Goal: Task Accomplishment & Management: Complete application form

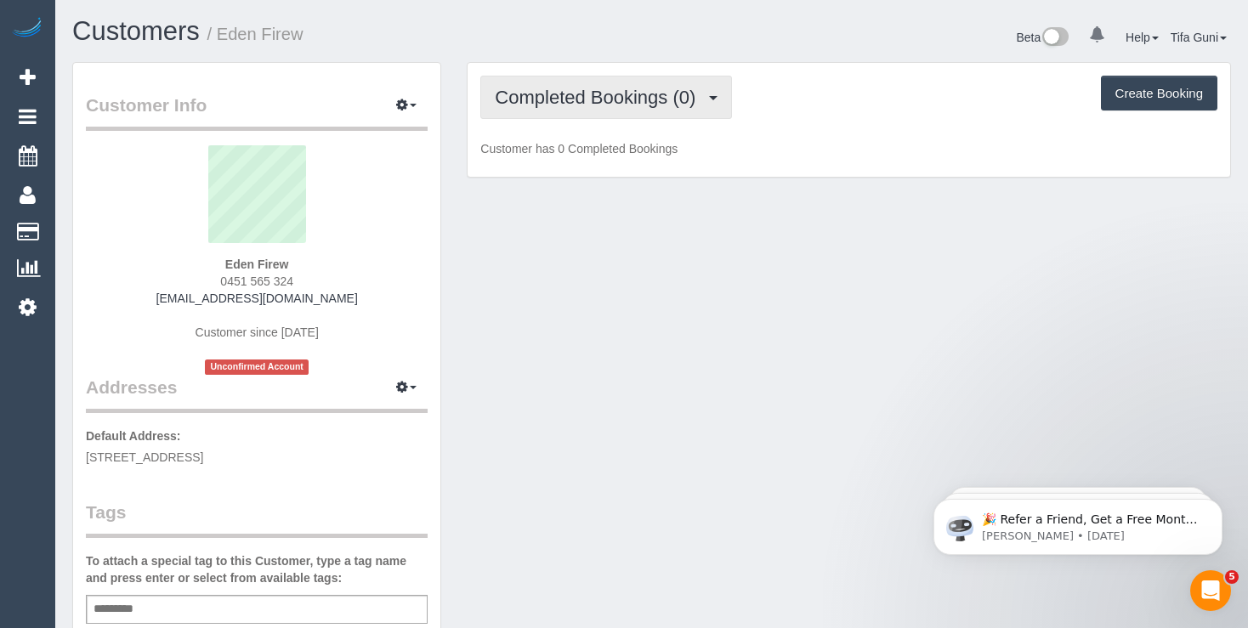
click at [682, 100] on span "Completed Bookings (0)" at bounding box center [599, 97] width 209 height 21
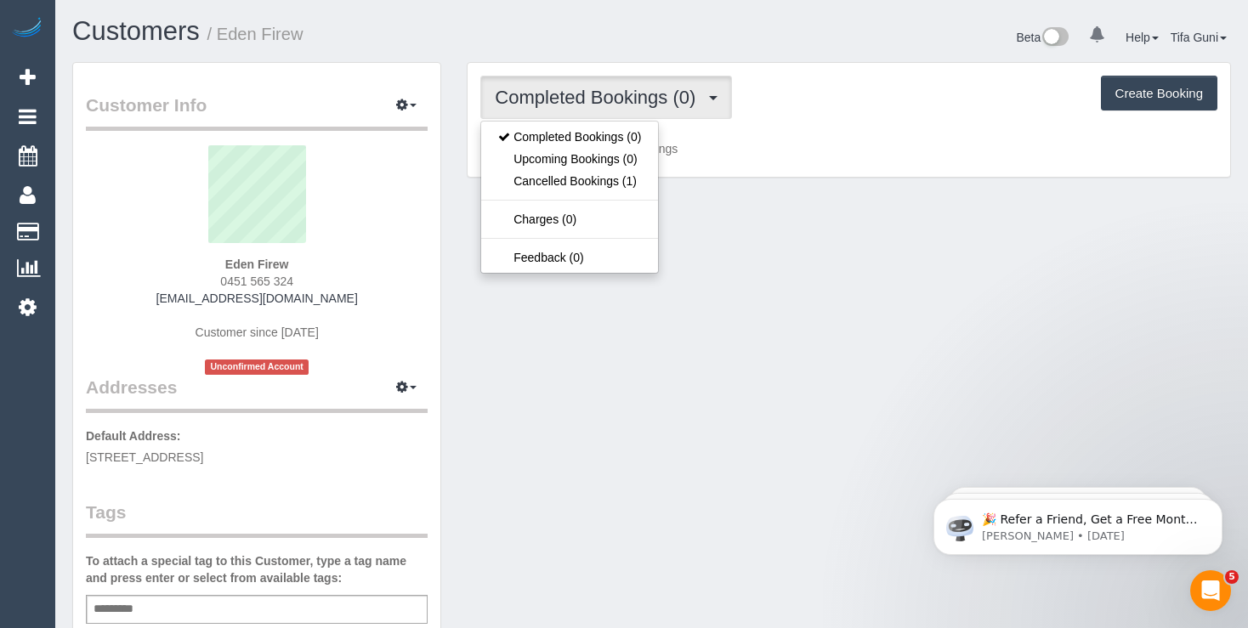
click at [794, 123] on div "Completed Bookings (0) Completed Bookings (0) Upcoming Bookings (0) Cancelled B…" at bounding box center [849, 120] width 763 height 115
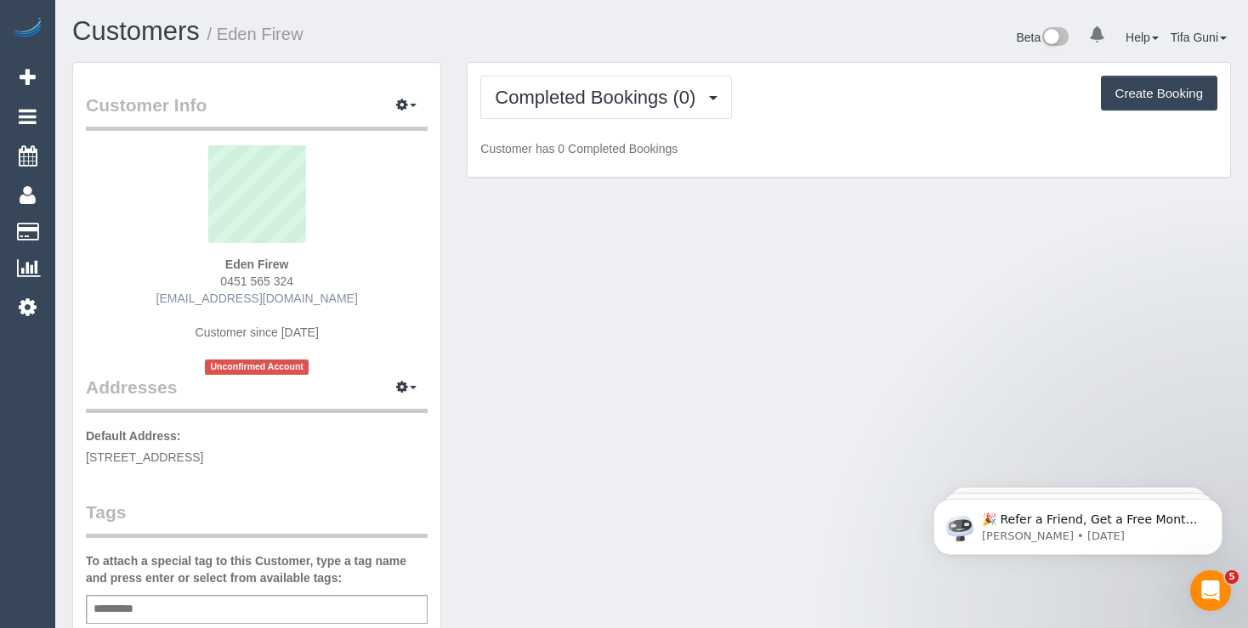
drag, startPoint x: 315, startPoint y: 281, endPoint x: 195, endPoint y: 294, distance: 120.7
click at [195, 294] on div "Eden Firew 0451 565 324 [EMAIL_ADDRESS][DOMAIN_NAME] Customer since [DATE] Unco…" at bounding box center [257, 260] width 342 height 230
click at [312, 279] on div "Eden Firew 0451 565 324 [EMAIL_ADDRESS][DOMAIN_NAME] Customer since [DATE] Unco…" at bounding box center [257, 260] width 342 height 230
drag, startPoint x: 307, startPoint y: 279, endPoint x: 220, endPoint y: 281, distance: 86.8
click at [220, 281] on div "Eden Firew 0451 565 324 [EMAIL_ADDRESS][DOMAIN_NAME] Customer since [DATE] Unco…" at bounding box center [257, 260] width 342 height 230
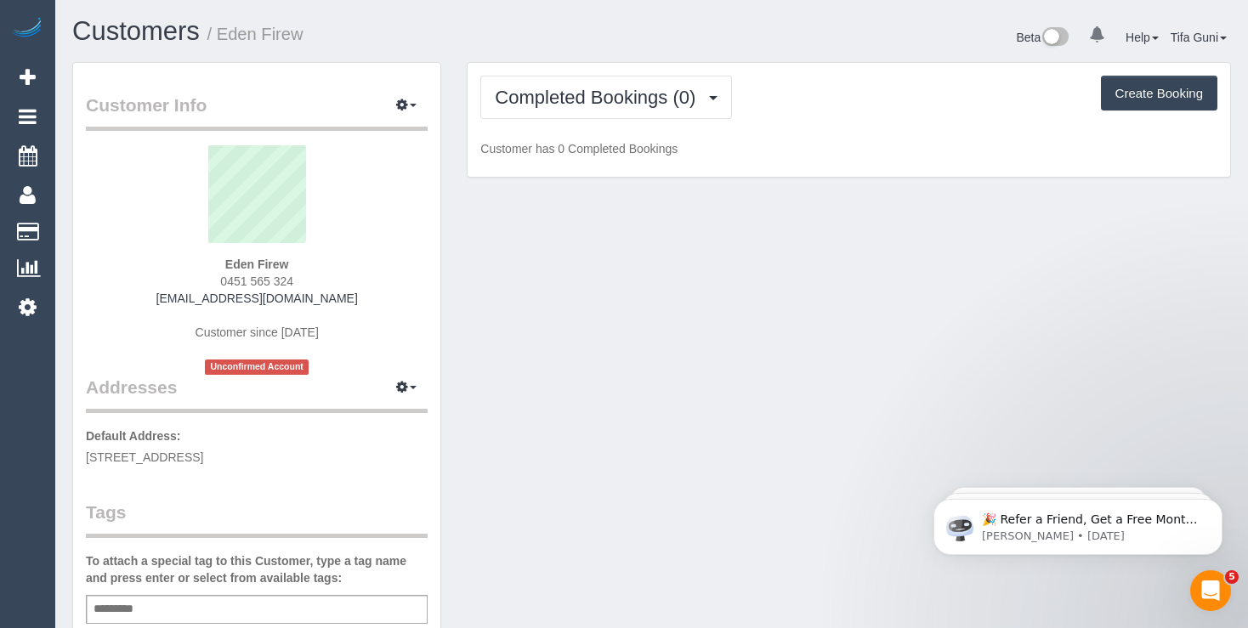
copy span "0451 565 324"
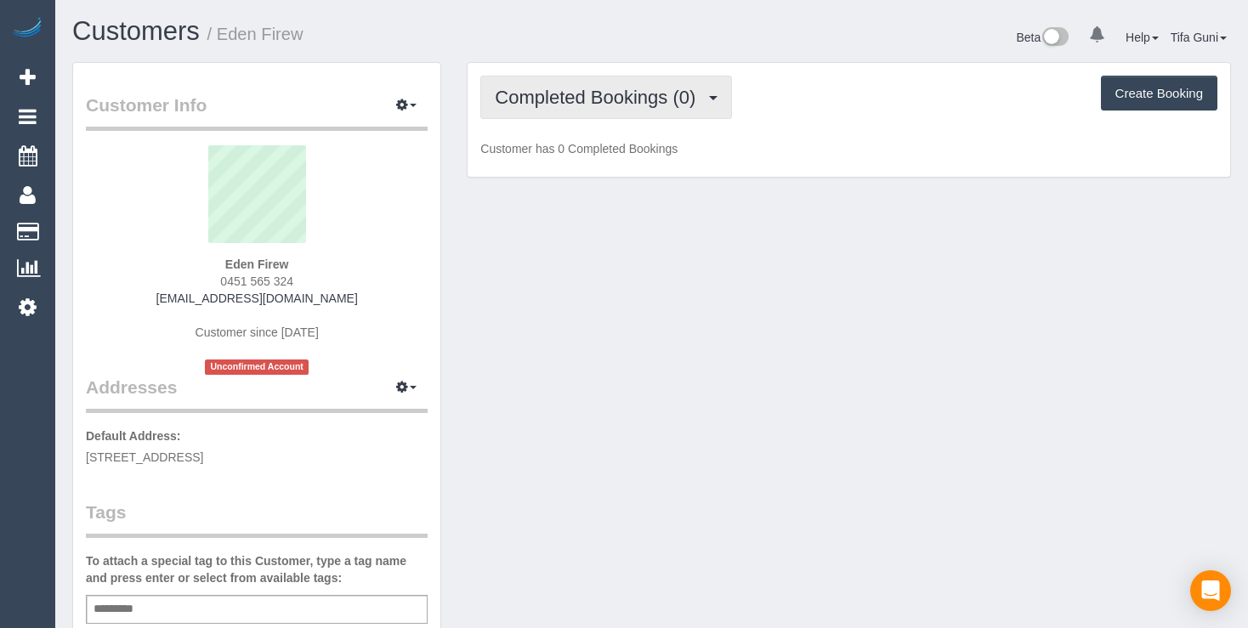
click at [655, 110] on button "Completed Bookings (0)" at bounding box center [606, 97] width 252 height 43
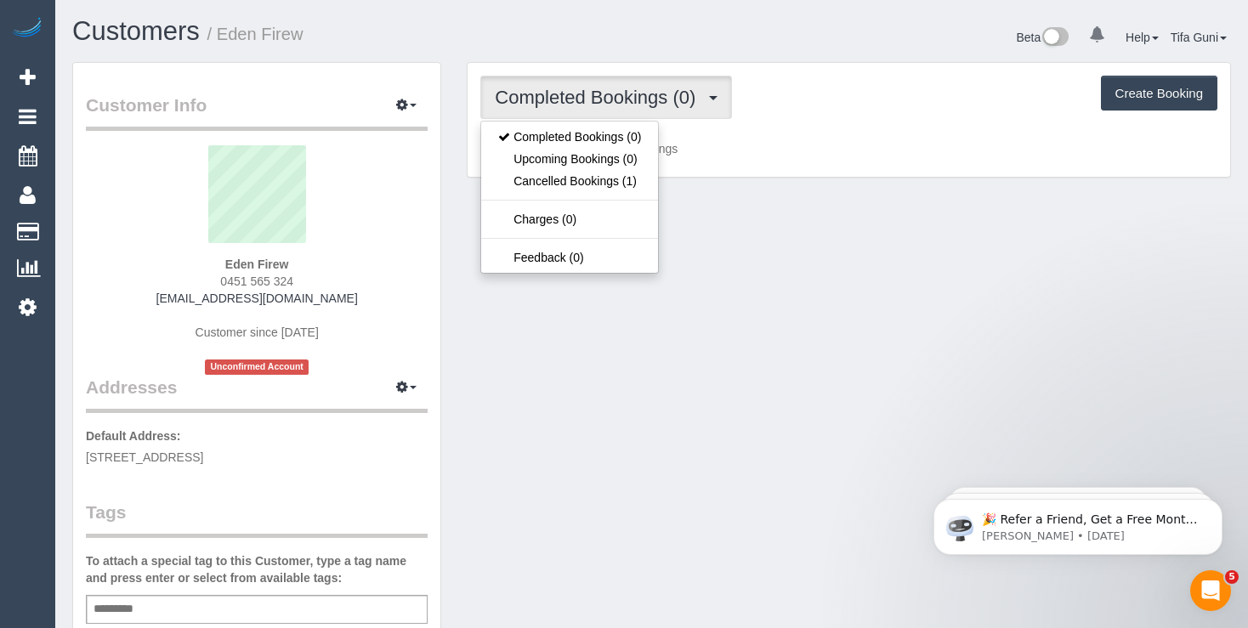
click at [722, 263] on div "Customer Info Edit Contact Info Send Message Email Preferences Special Sales Ta…" at bounding box center [652, 632] width 1185 height 1140
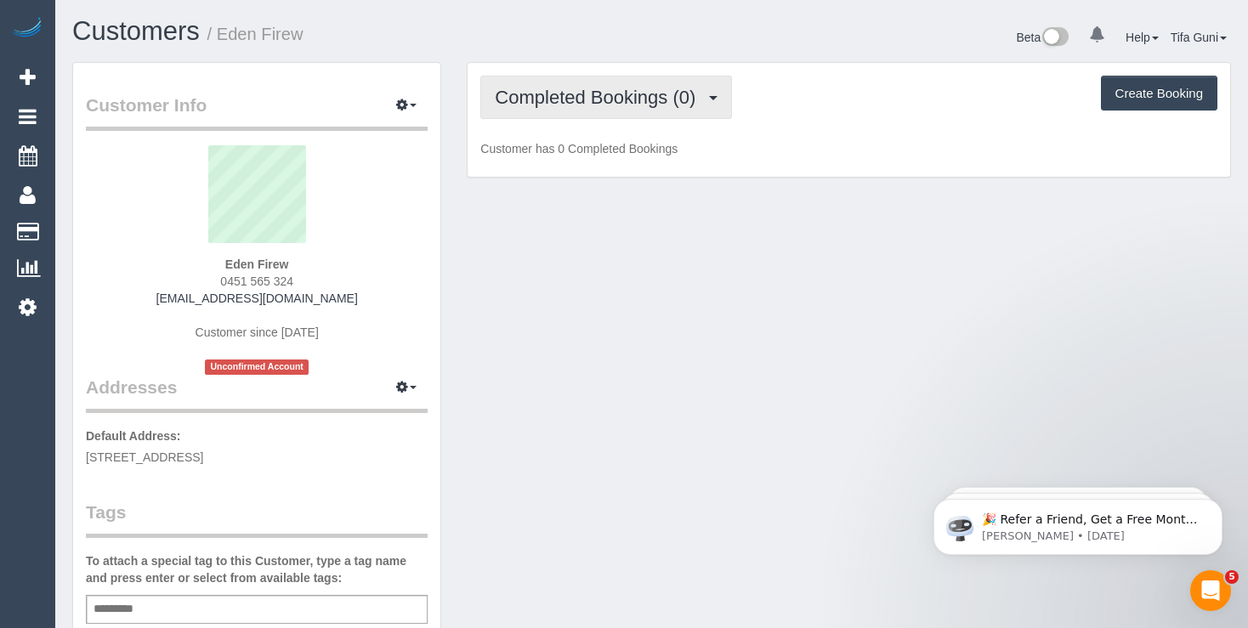
click at [689, 106] on span "Completed Bookings (0)" at bounding box center [599, 97] width 209 height 21
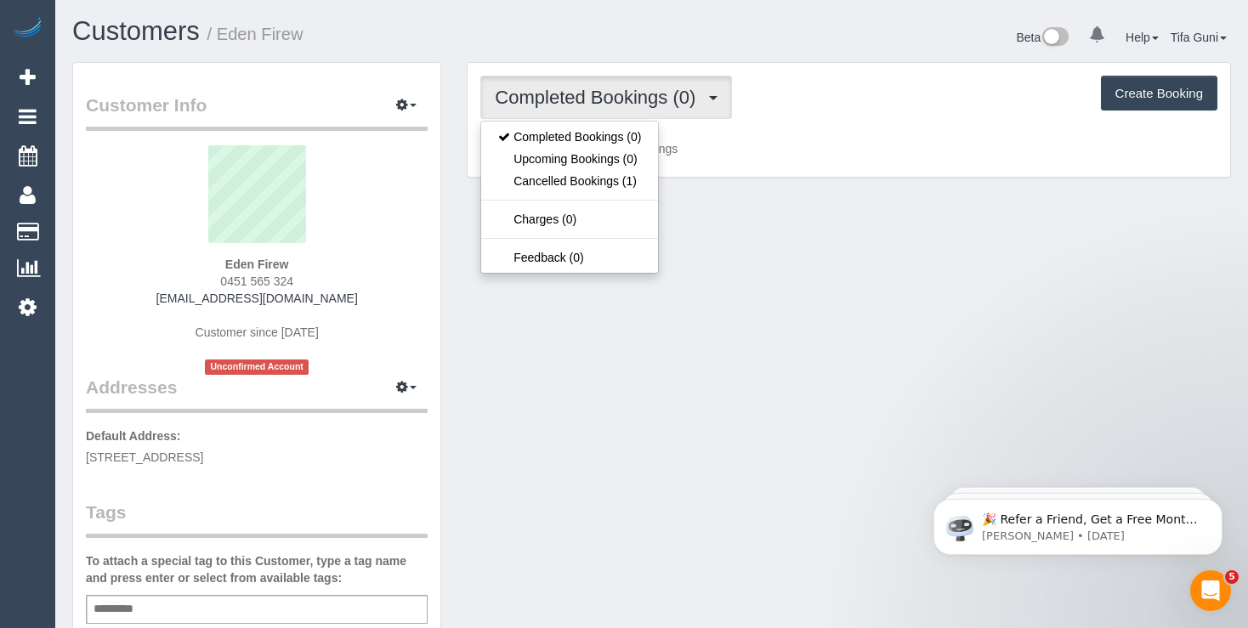
click at [689, 106] on span "Completed Bookings (0)" at bounding box center [599, 97] width 209 height 21
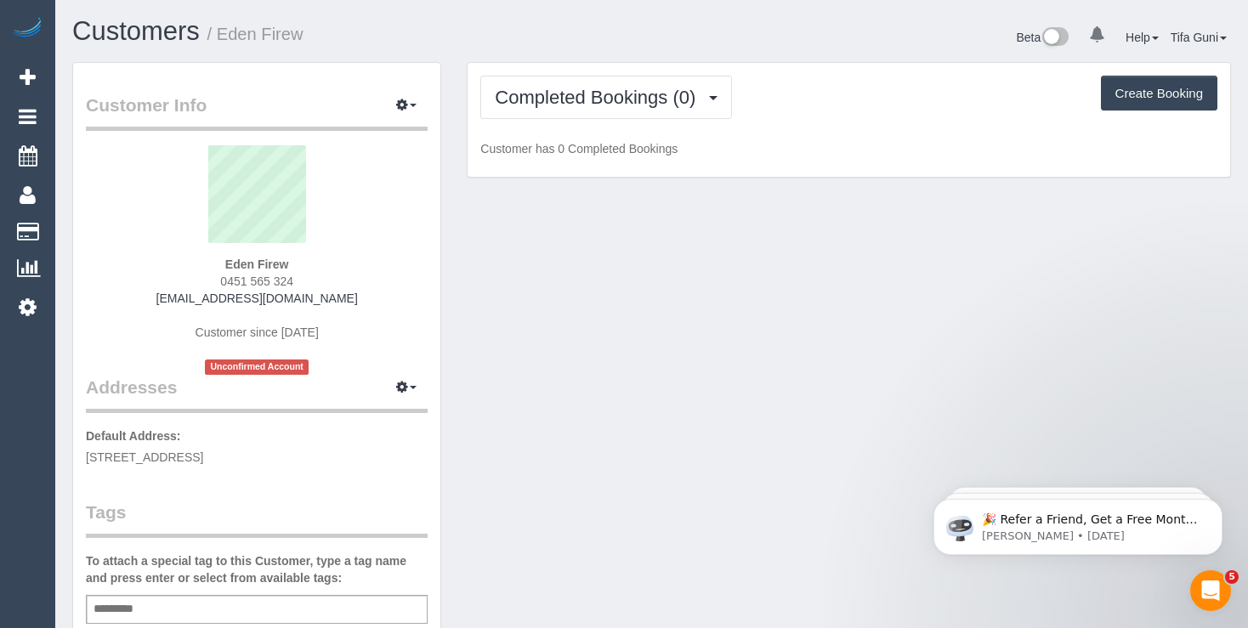
click at [1146, 96] on button "Create Booking" at bounding box center [1159, 94] width 117 height 36
select select "VIC"
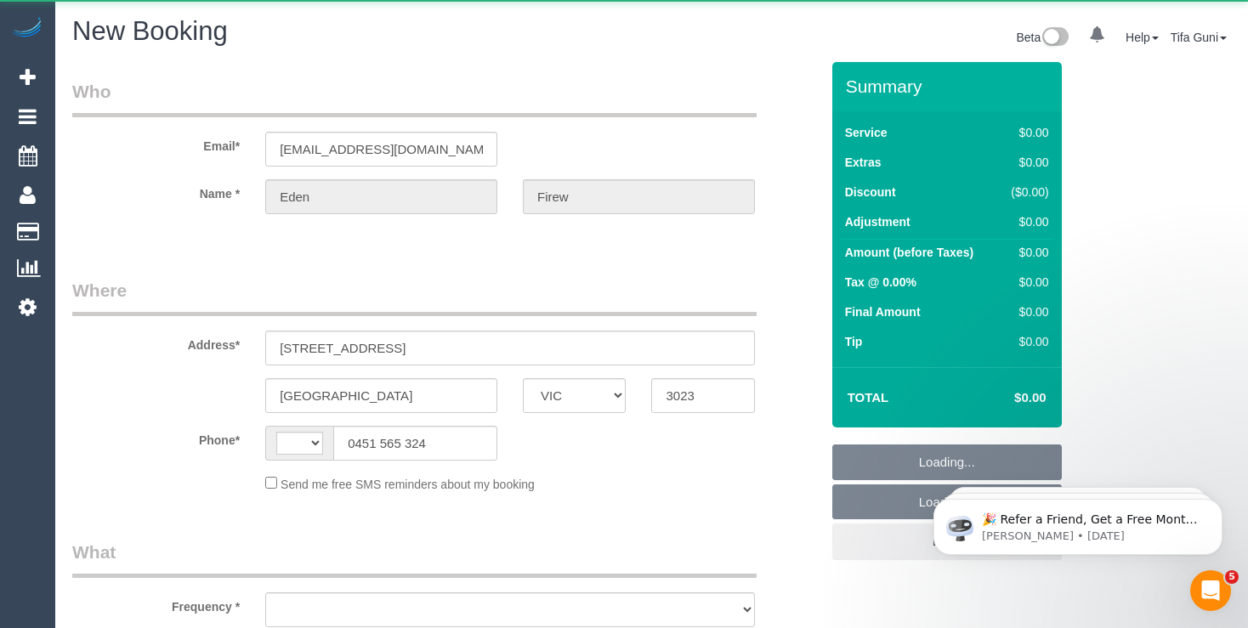
select select "string:AU"
select select "string:stripe-pm_1S8BOm2GScqysDRVHm3HiywW"
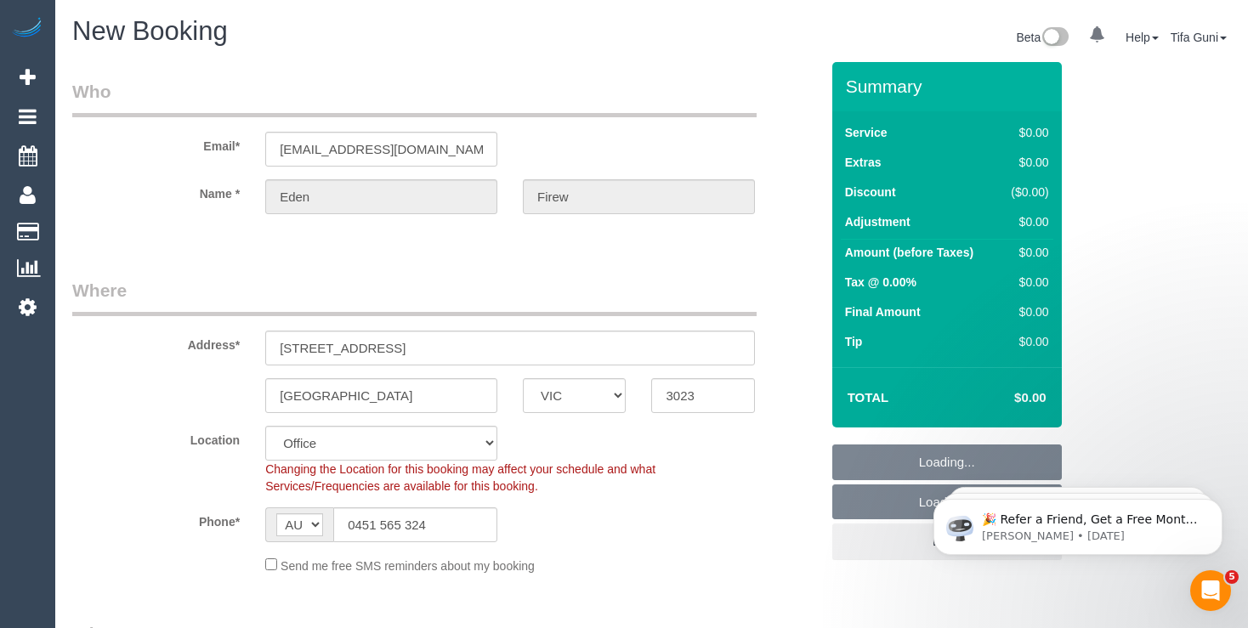
select select "object:2277"
select select "49"
select select "object:2282"
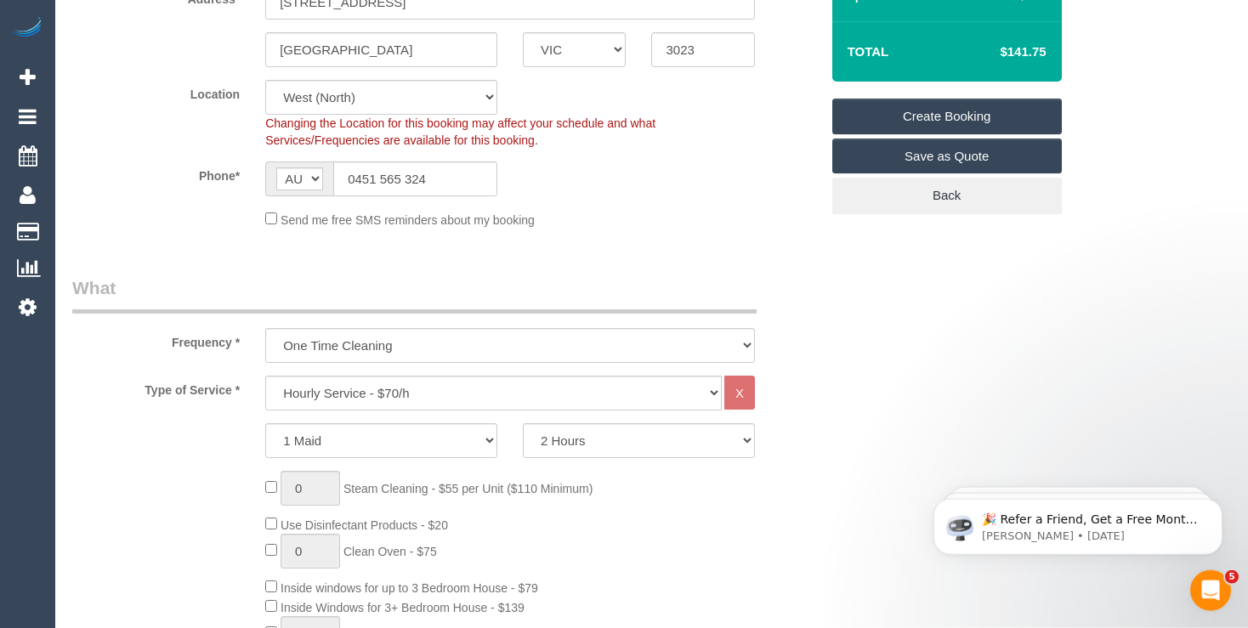
scroll to position [359, 0]
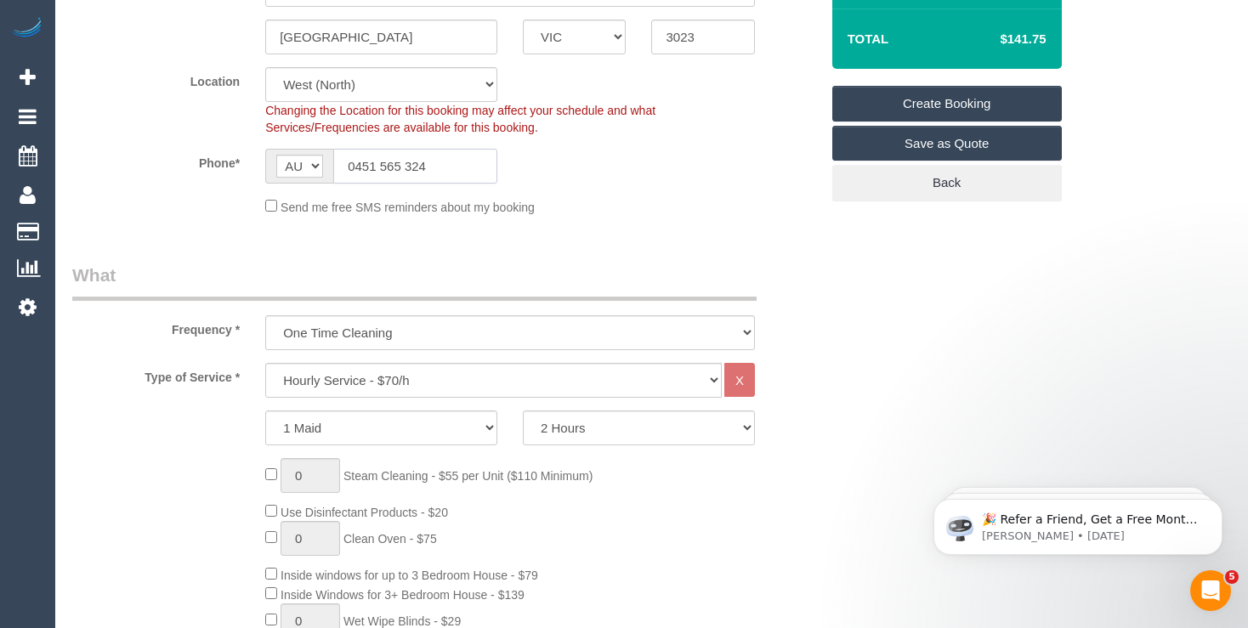
drag, startPoint x: 442, startPoint y: 166, endPoint x: 310, endPoint y: 166, distance: 132.7
click at [310, 166] on div "AF AL DZ AD AO AI AQ AG AR AM AW AU AT AZ BS BH BD BB BY BE BZ BJ BM BT BO BA B…" at bounding box center [381, 166] width 232 height 35
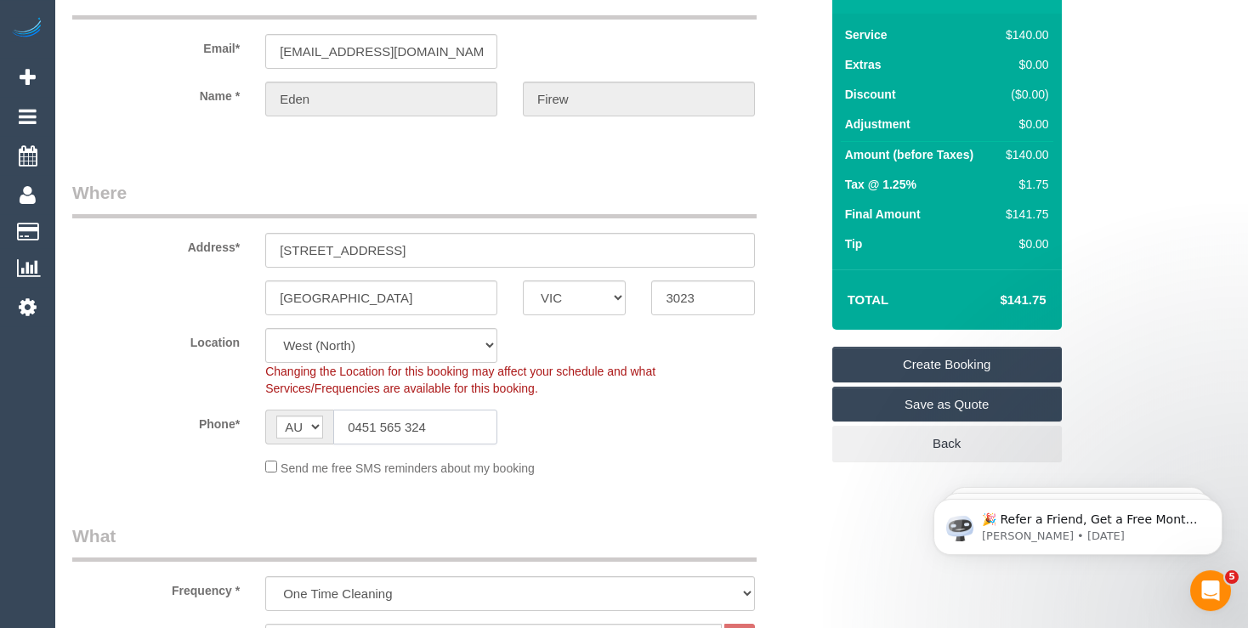
scroll to position [449, 0]
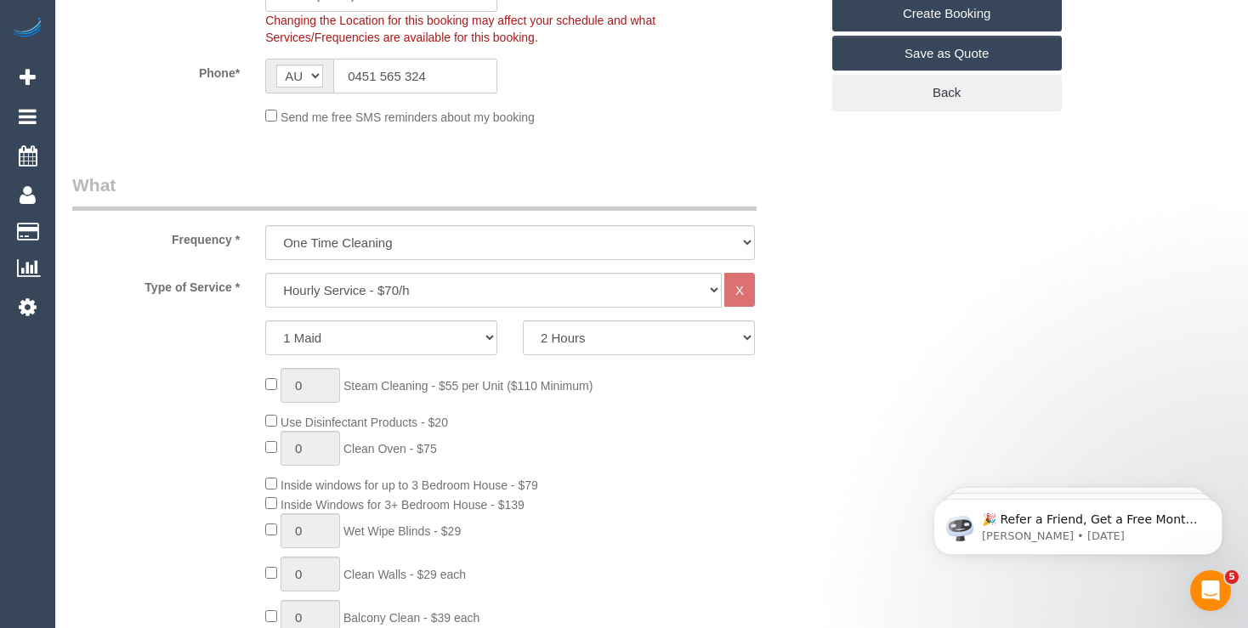
drag, startPoint x: 437, startPoint y: 76, endPoint x: 312, endPoint y: 71, distance: 125.1
click at [333, 71] on input "0451 565 324" at bounding box center [415, 76] width 164 height 35
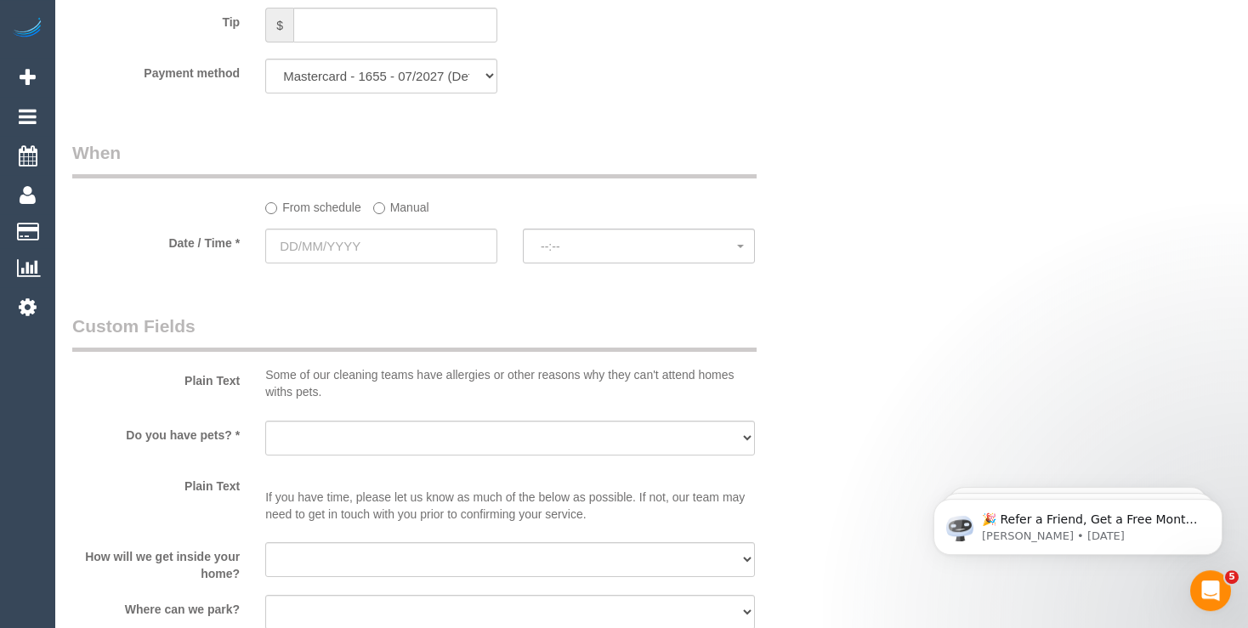
scroll to position [1706, 0]
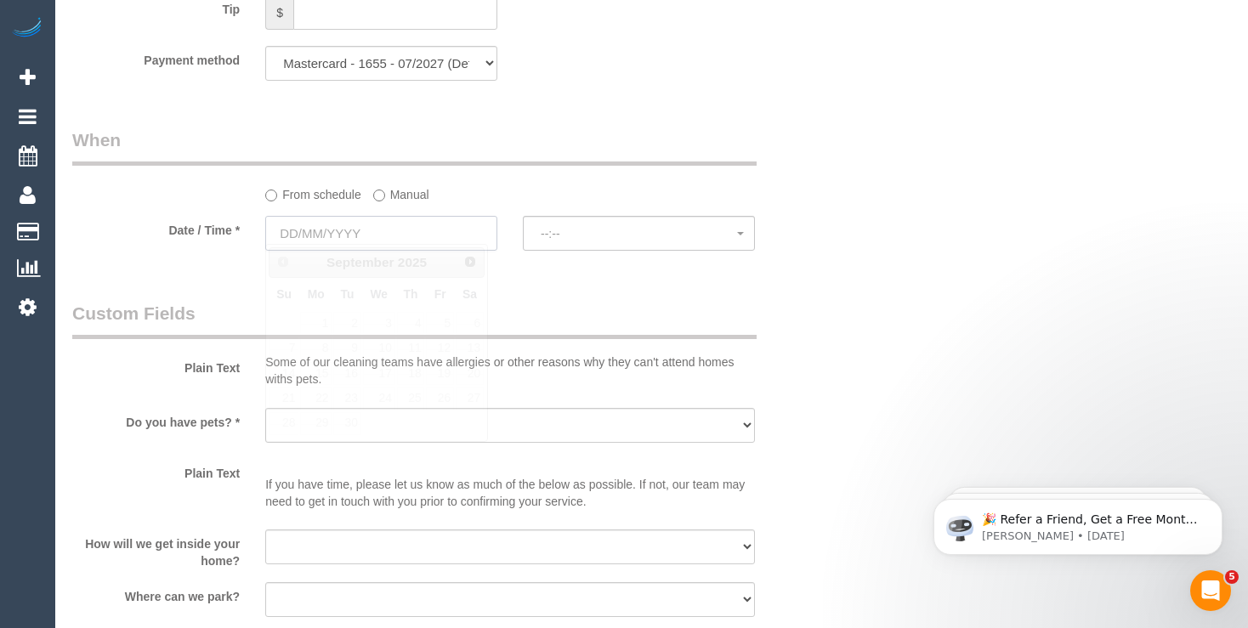
click at [386, 227] on input "text" at bounding box center [381, 233] width 232 height 35
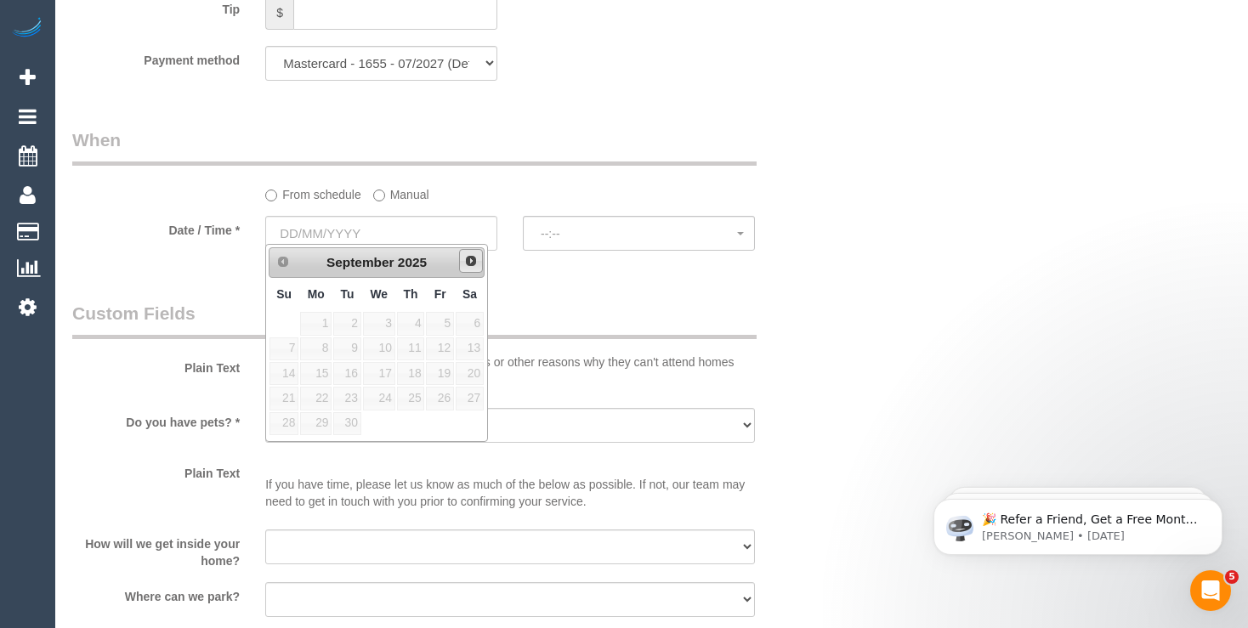
click at [475, 261] on span "Next" at bounding box center [471, 261] width 14 height 14
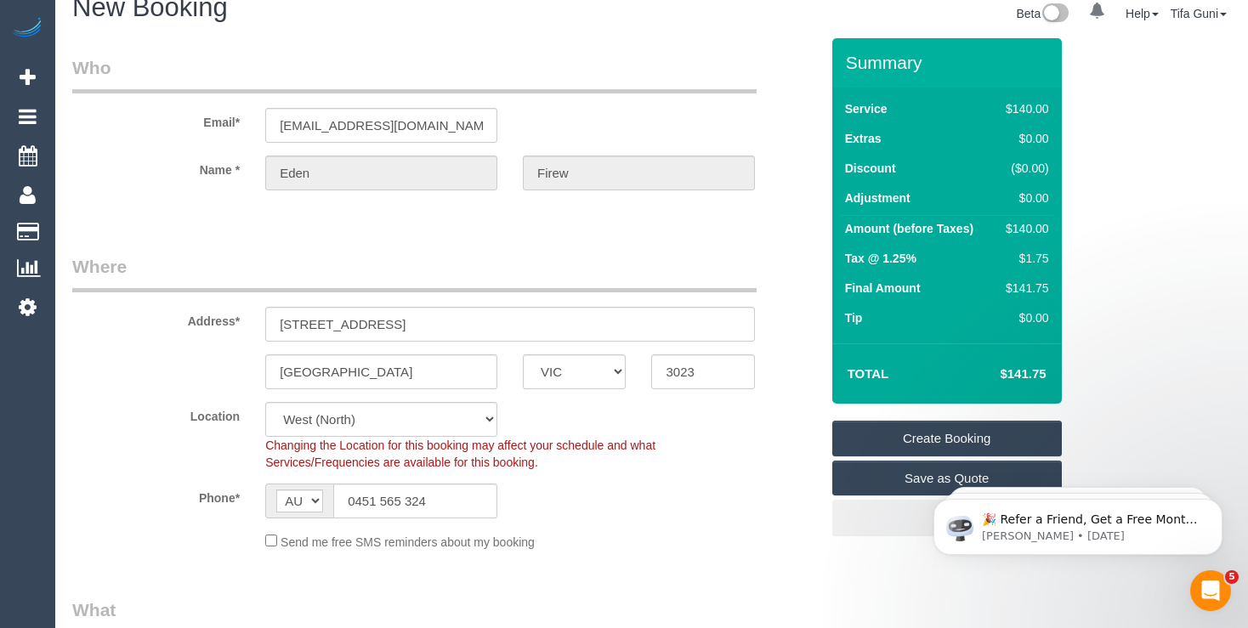
scroll to position [0, 0]
